Goal: Task Accomplishment & Management: Use online tool/utility

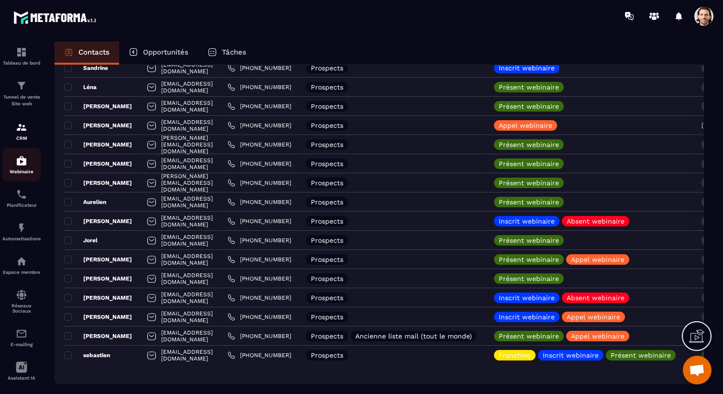
click at [11, 164] on div "Webinaire" at bounding box center [21, 164] width 38 height 19
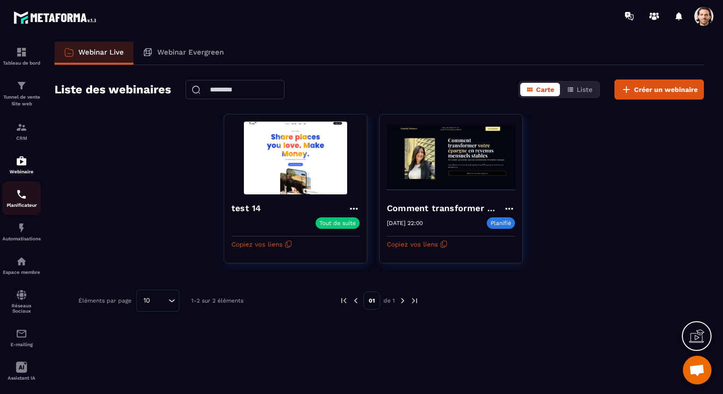
click at [20, 203] on div "Planificateur" at bounding box center [21, 197] width 38 height 19
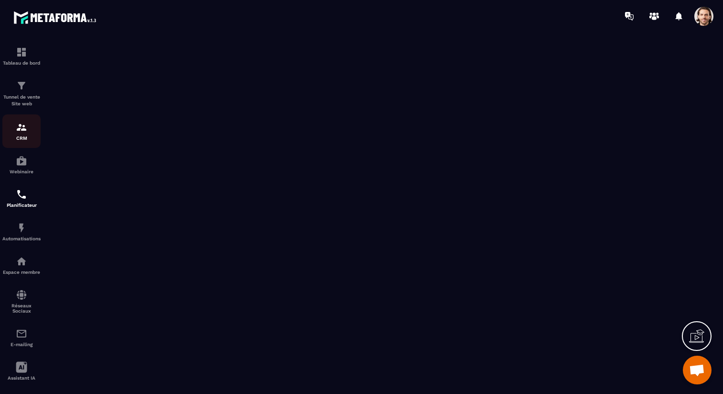
click at [19, 134] on div "CRM" at bounding box center [21, 130] width 38 height 19
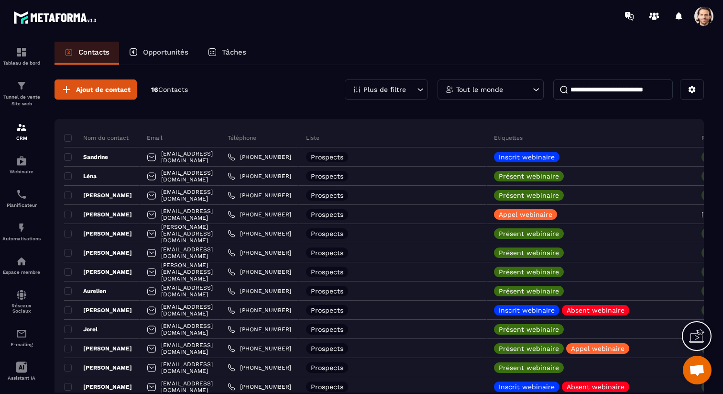
scroll to position [1, 0]
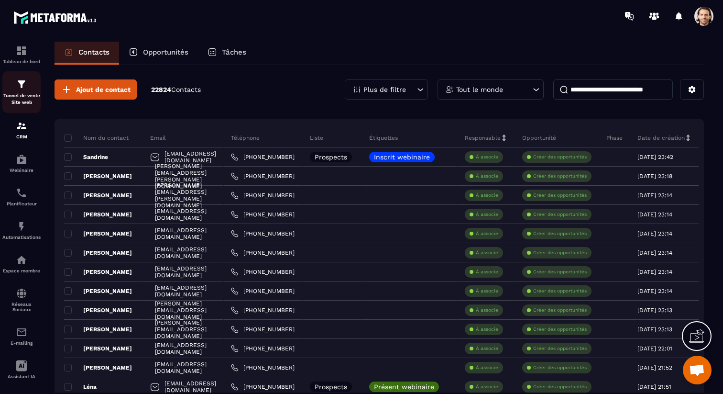
click at [29, 100] on p "Tunnel de vente Site web" at bounding box center [21, 98] width 38 height 13
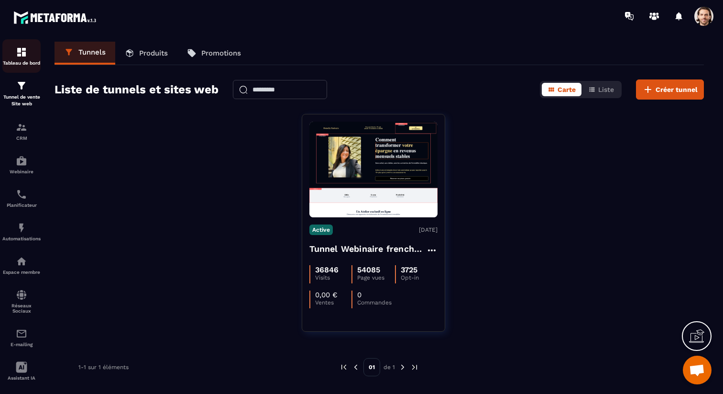
click at [25, 61] on p "Tableau de bord" at bounding box center [21, 62] width 38 height 5
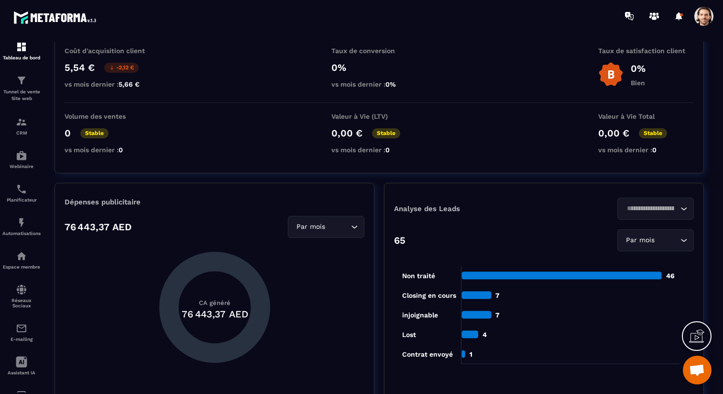
scroll to position [71, 0]
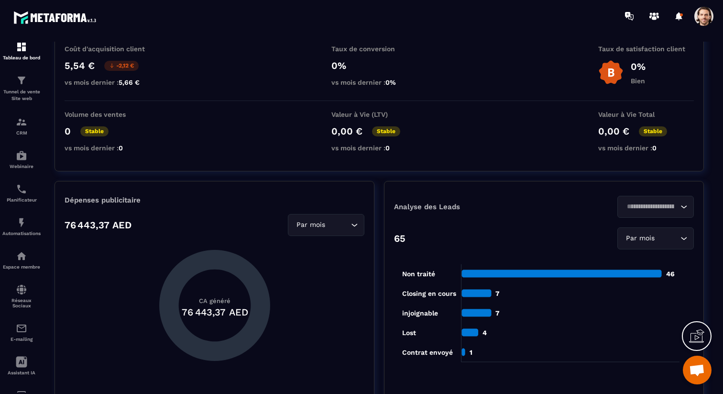
click at [341, 229] on input "Search for option" at bounding box center [338, 225] width 22 height 11
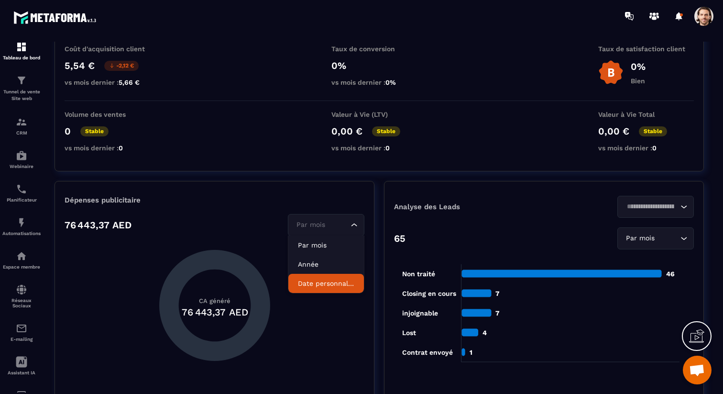
click at [328, 288] on p "Date personnalisée" at bounding box center [326, 283] width 56 height 10
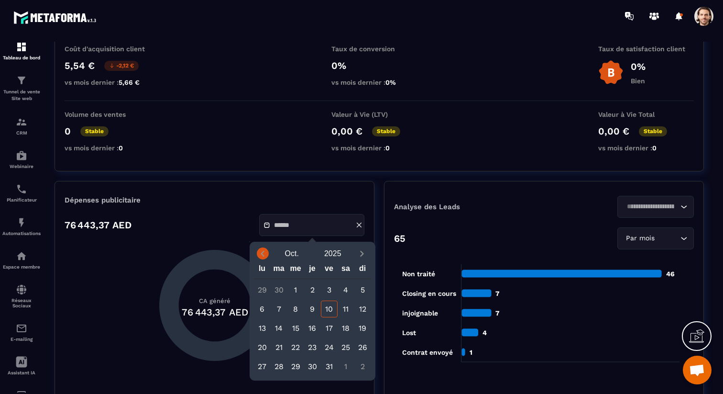
click at [264, 255] on icon "Previous month" at bounding box center [262, 254] width 3 height 6
click at [296, 291] on div "3" at bounding box center [295, 289] width 17 height 17
click at [358, 253] on icon "Next month" at bounding box center [362, 254] width 10 height 10
click at [329, 290] on div "3" at bounding box center [329, 289] width 17 height 17
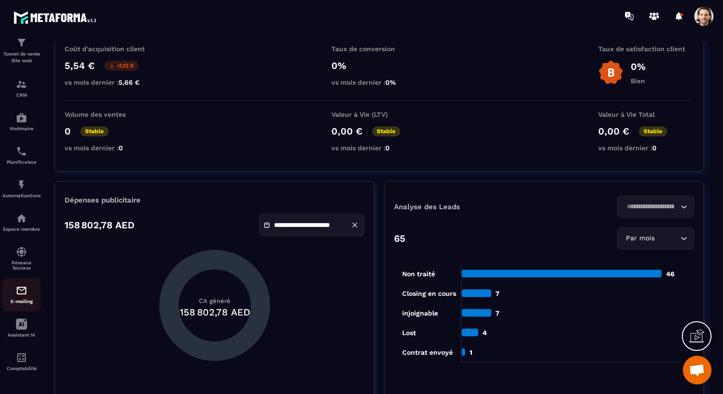
scroll to position [0, 0]
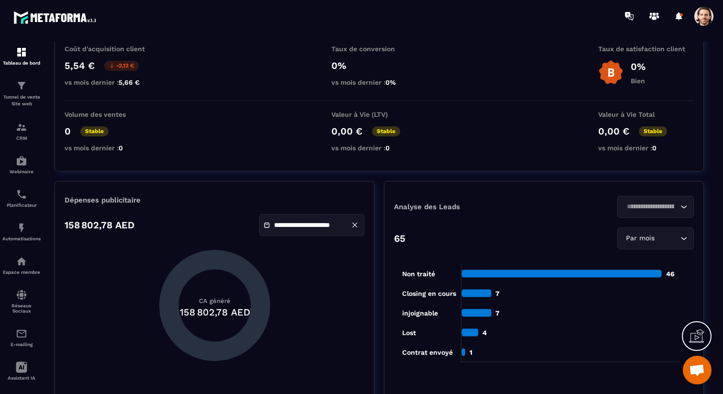
click at [301, 223] on input "**********" at bounding box center [307, 224] width 67 height 7
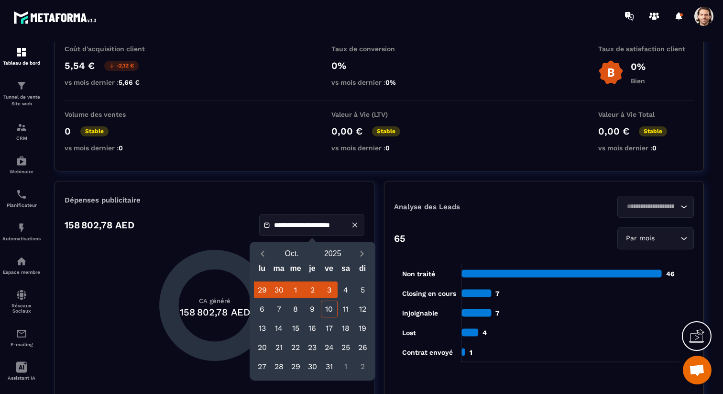
click at [327, 308] on div "10" at bounding box center [329, 308] width 17 height 17
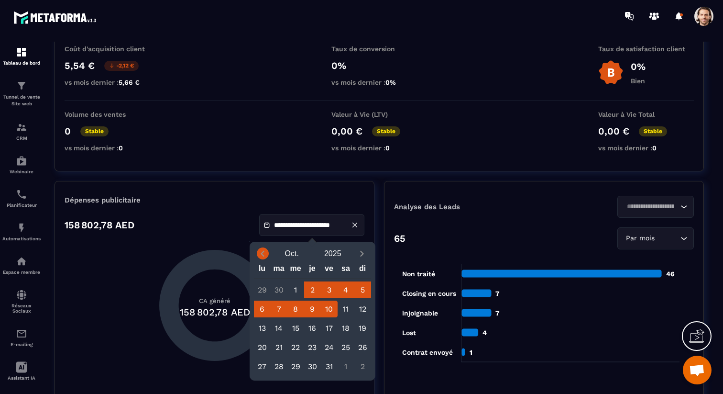
click at [257, 252] on span "Previous month" at bounding box center [263, 253] width 12 height 12
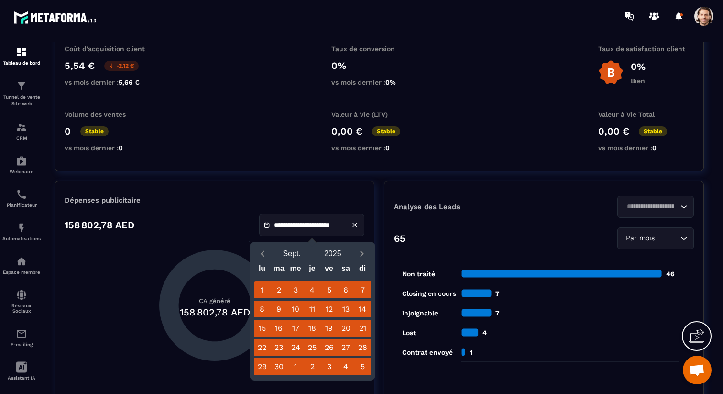
click at [258, 289] on div "1" at bounding box center [262, 289] width 17 height 17
type input "**********"
